Goal: Check status: Check status

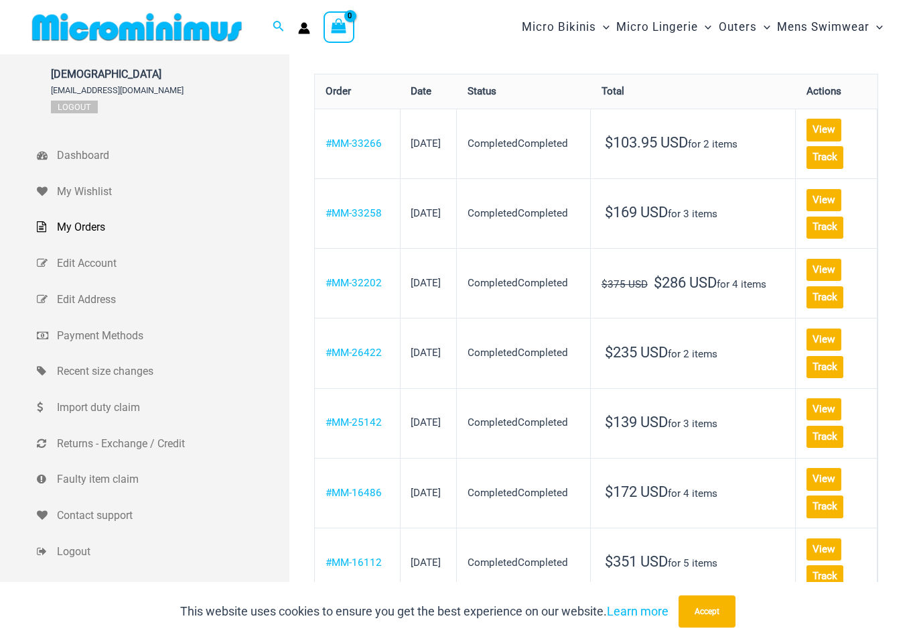
click at [814, 201] on link "View" at bounding box center [824, 200] width 35 height 22
click at [815, 126] on link "View" at bounding box center [824, 130] width 35 height 22
click at [818, 239] on link "Track" at bounding box center [825, 227] width 37 height 22
click at [814, 239] on link "Track" at bounding box center [825, 227] width 37 height 22
click at [814, 235] on link "Track" at bounding box center [825, 227] width 37 height 22
